Goal: Transaction & Acquisition: Purchase product/service

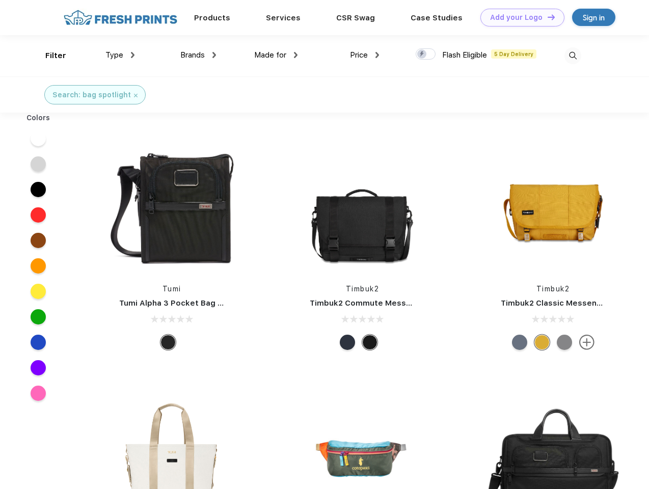
click at [519, 17] on link "Add your Logo Design Tool" at bounding box center [523, 18] width 84 height 18
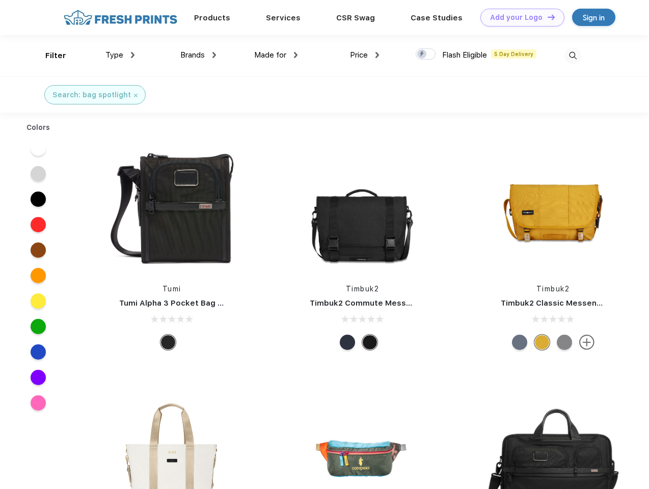
click at [0, 0] on div "Design Tool" at bounding box center [0, 0] width 0 height 0
click at [547, 17] on link "Add your Logo Design Tool" at bounding box center [523, 18] width 84 height 18
click at [49, 56] on div "Filter" at bounding box center [55, 56] width 21 height 12
click at [120, 55] on span "Type" at bounding box center [115, 54] width 18 height 9
click at [198, 55] on span "Brands" at bounding box center [192, 54] width 24 height 9
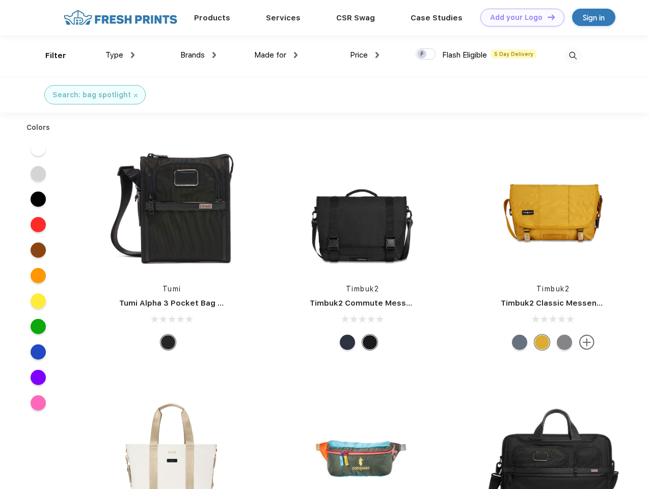
click at [276, 55] on span "Made for" at bounding box center [270, 54] width 32 height 9
click at [365, 55] on span "Price" at bounding box center [359, 54] width 18 height 9
click at [426, 55] on div at bounding box center [426, 53] width 20 height 11
click at [423, 55] on input "checkbox" at bounding box center [419, 51] width 7 height 7
click at [573, 56] on img at bounding box center [573, 55] width 17 height 17
